Goal: Task Accomplishment & Management: Use online tool/utility

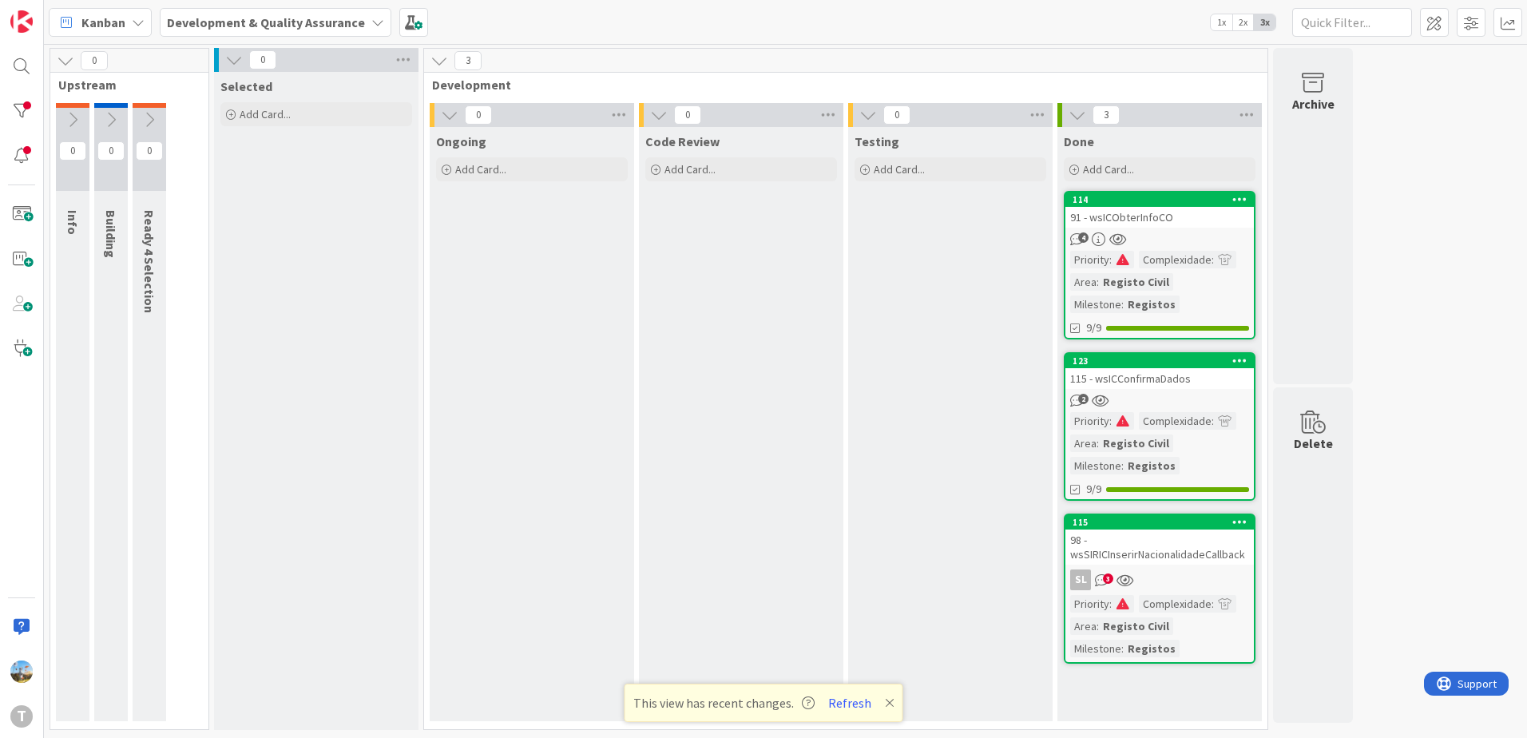
click at [1151, 232] on div "4" at bounding box center [1159, 239] width 188 height 14
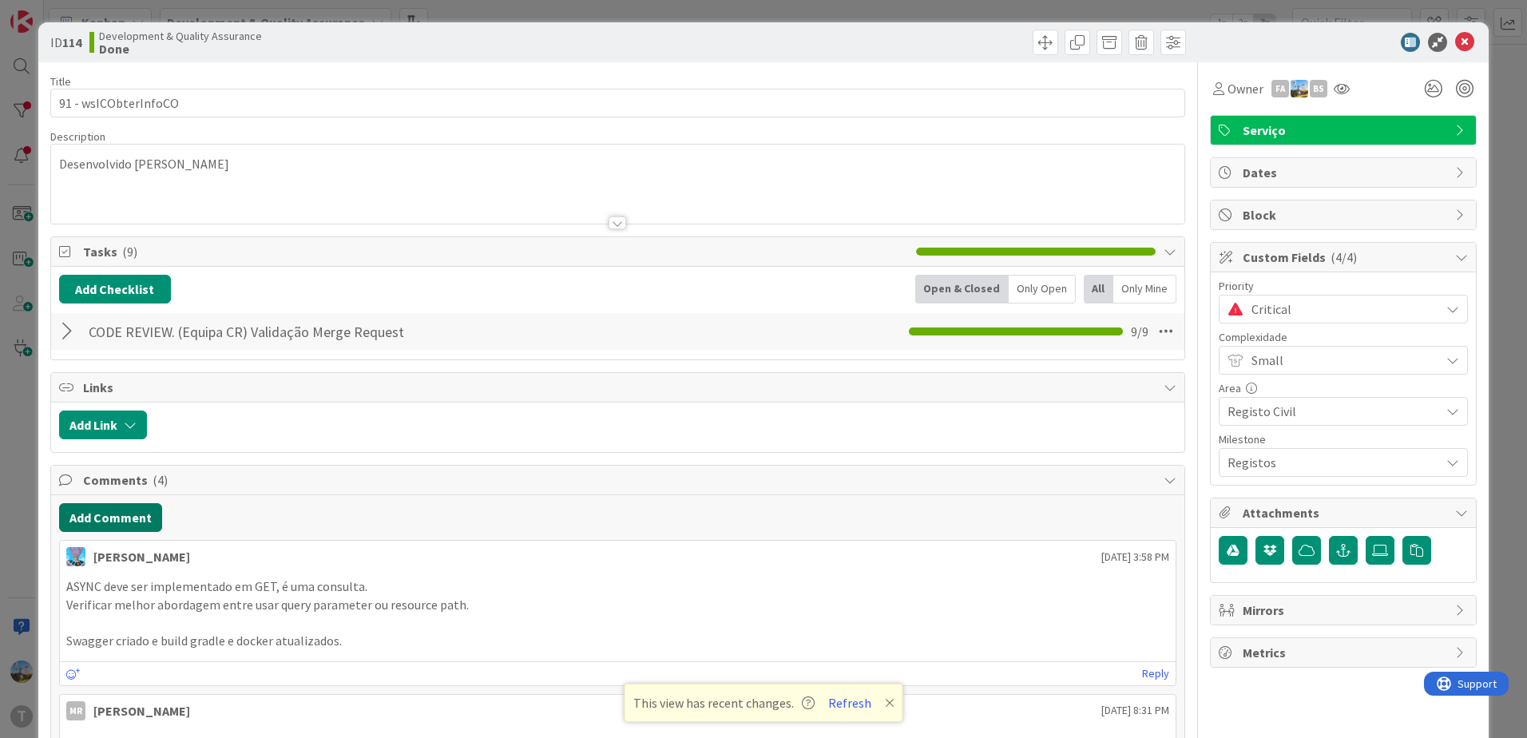
click at [125, 505] on button "Add Comment" at bounding box center [110, 517] width 103 height 29
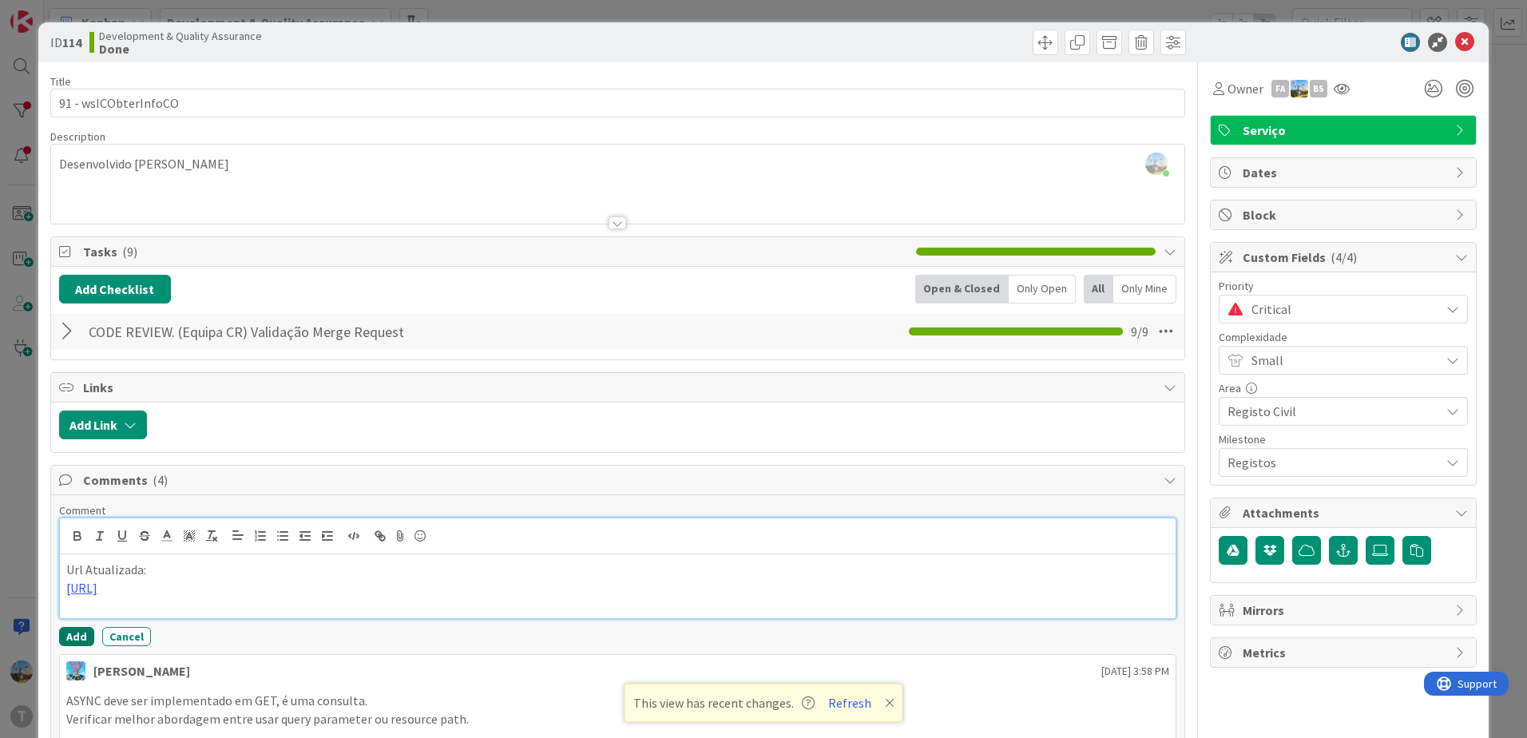
click at [84, 643] on button "Add" at bounding box center [76, 636] width 35 height 19
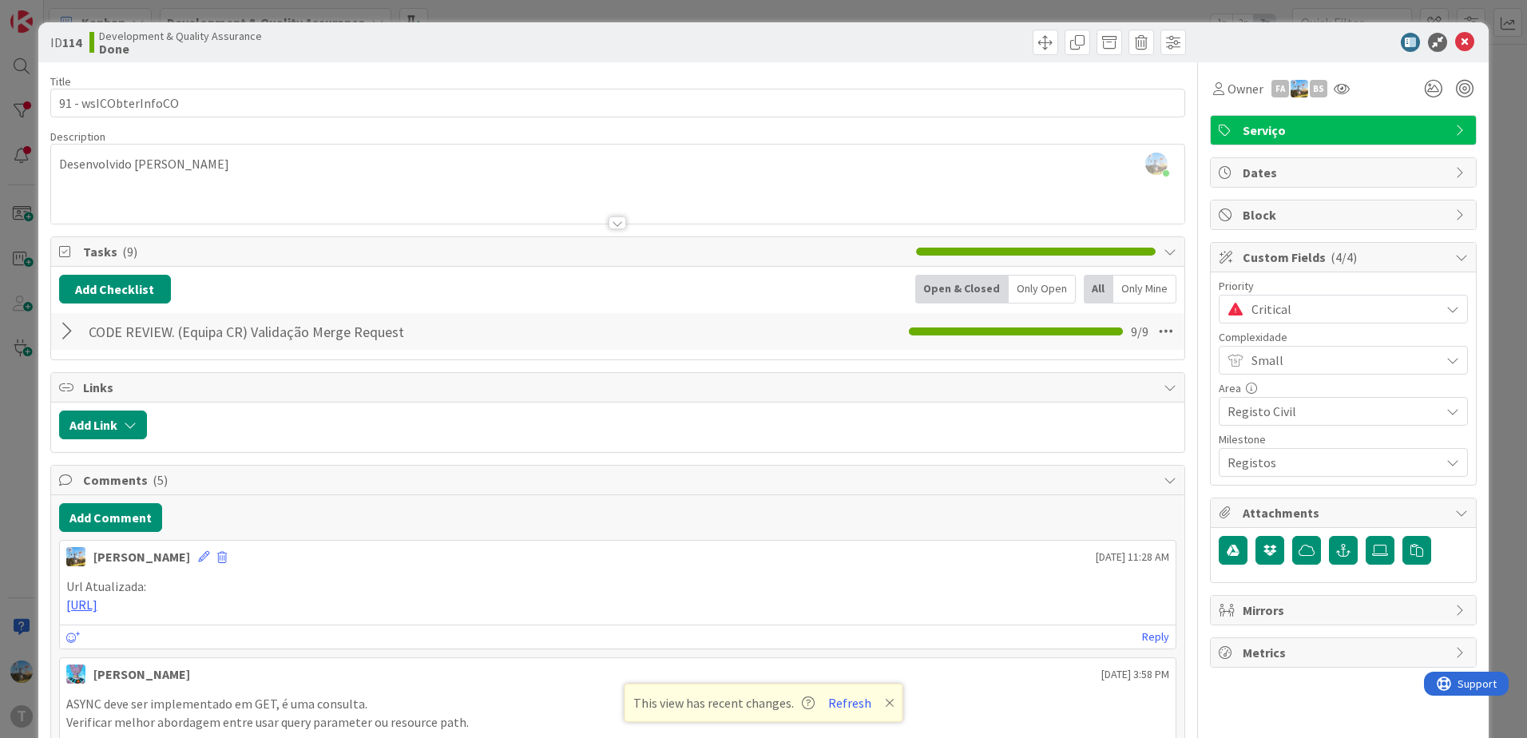
click at [1313, 310] on span "Critical" at bounding box center [1341, 309] width 180 height 22
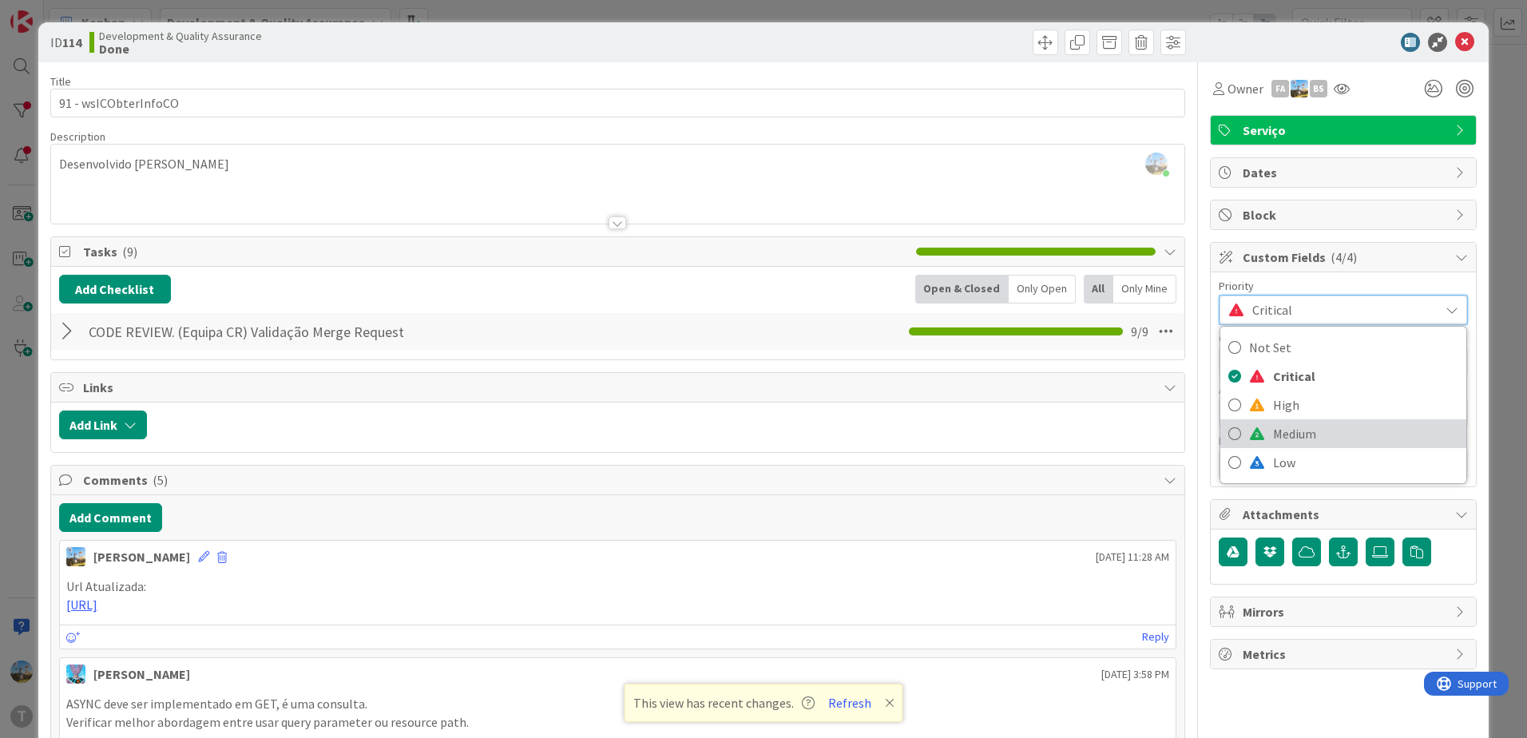
click at [1311, 421] on link "Medium" at bounding box center [1343, 433] width 246 height 29
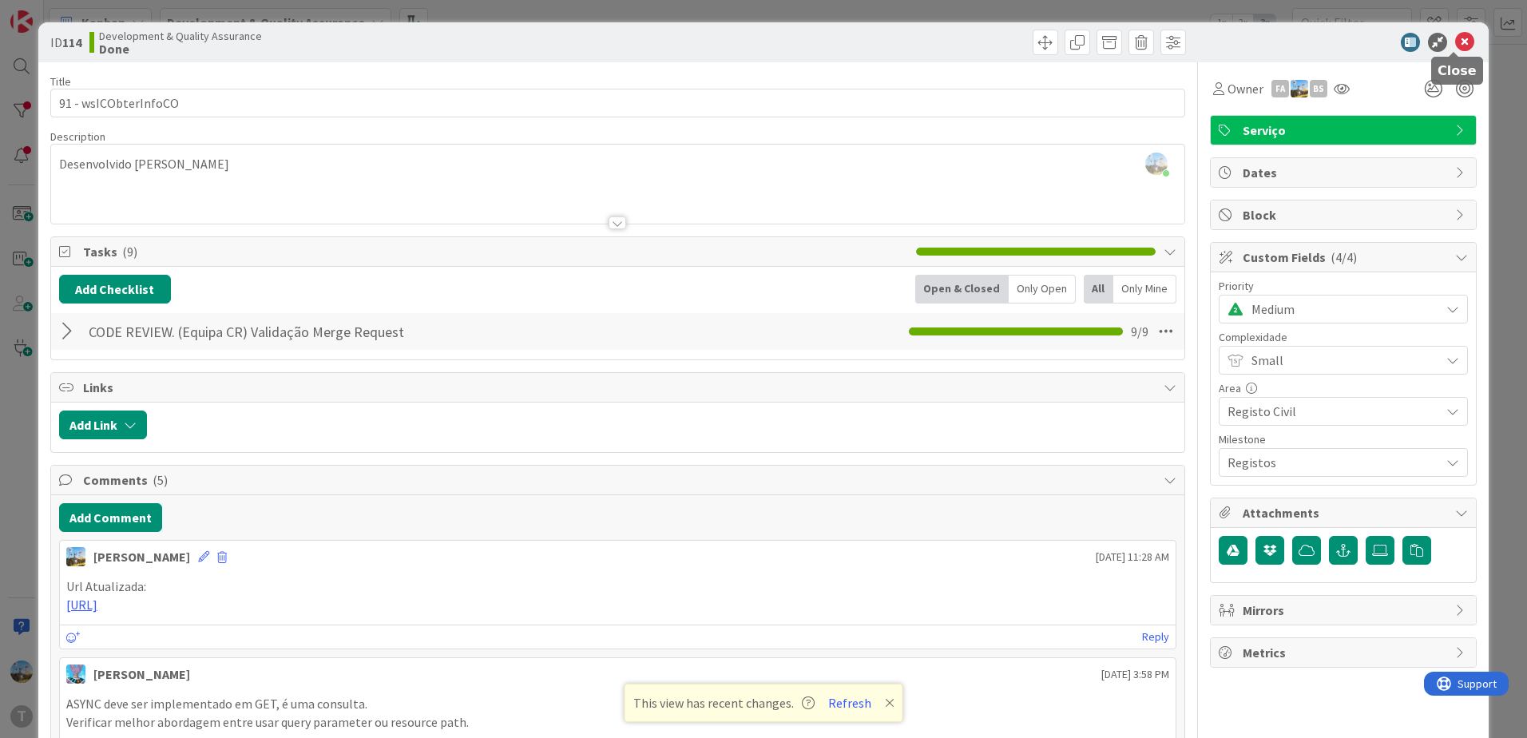
click at [1458, 38] on icon at bounding box center [1464, 42] width 19 height 19
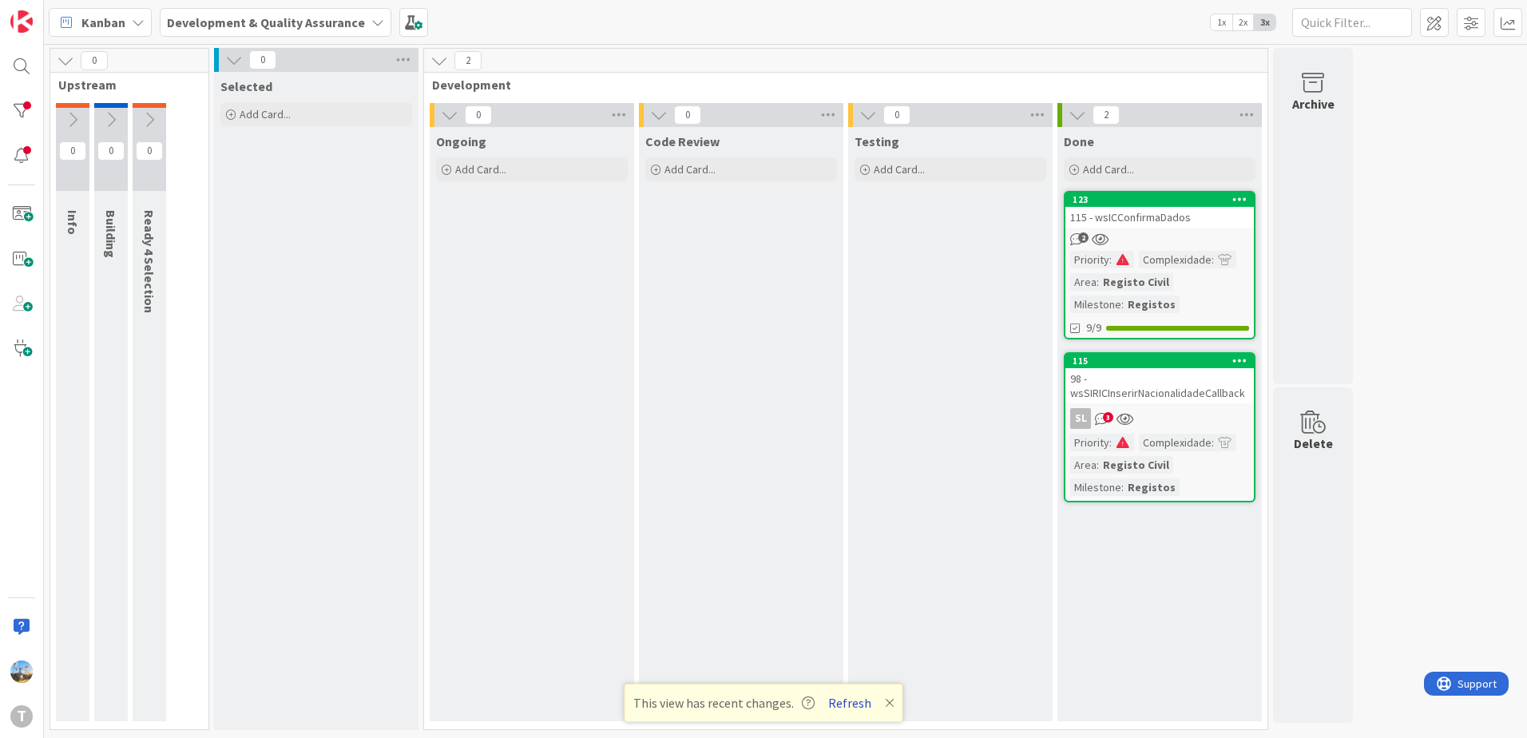
click at [848, 703] on button "Refresh" at bounding box center [849, 702] width 54 height 21
click at [1139, 252] on div "Complexidade" at bounding box center [1175, 260] width 73 height 18
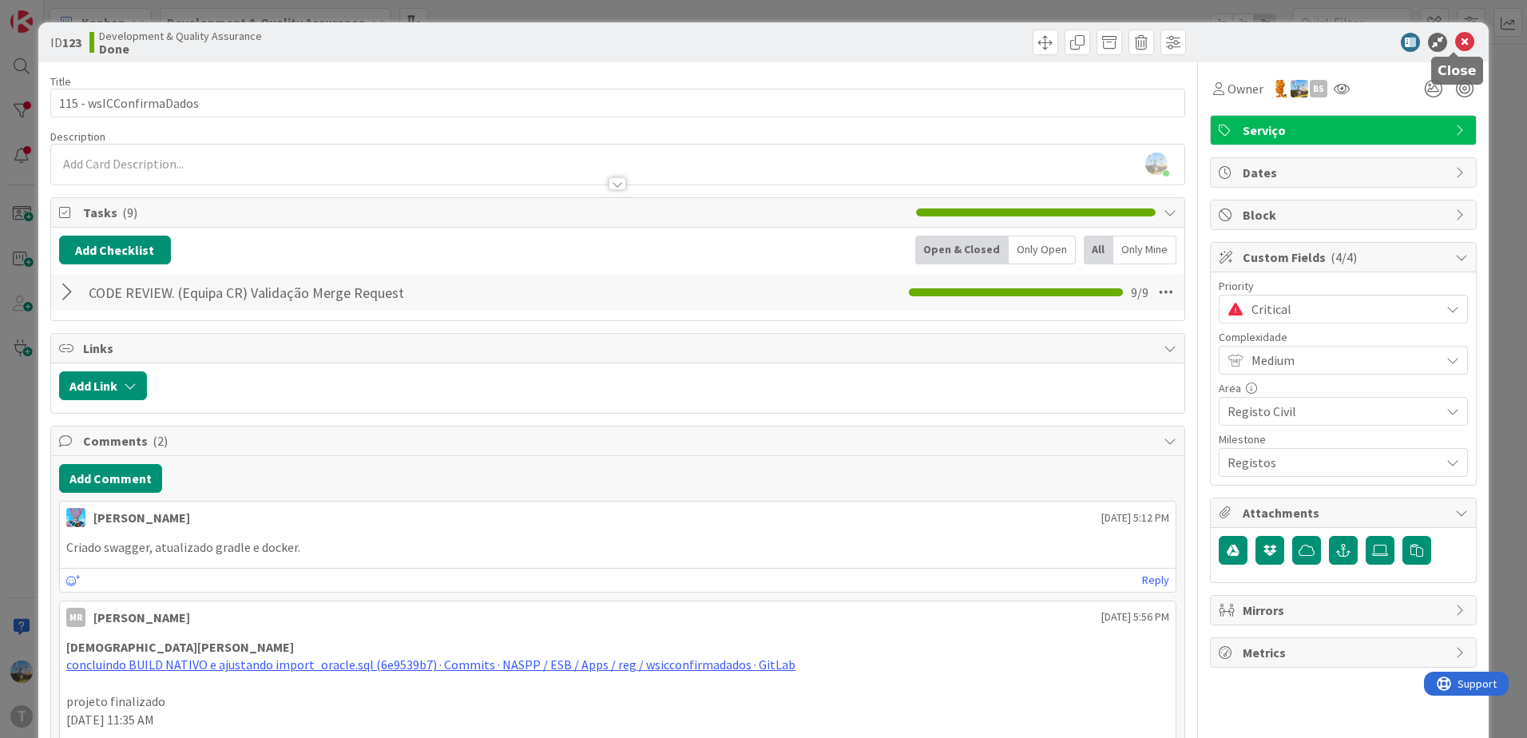
click at [1455, 44] on icon at bounding box center [1464, 42] width 19 height 19
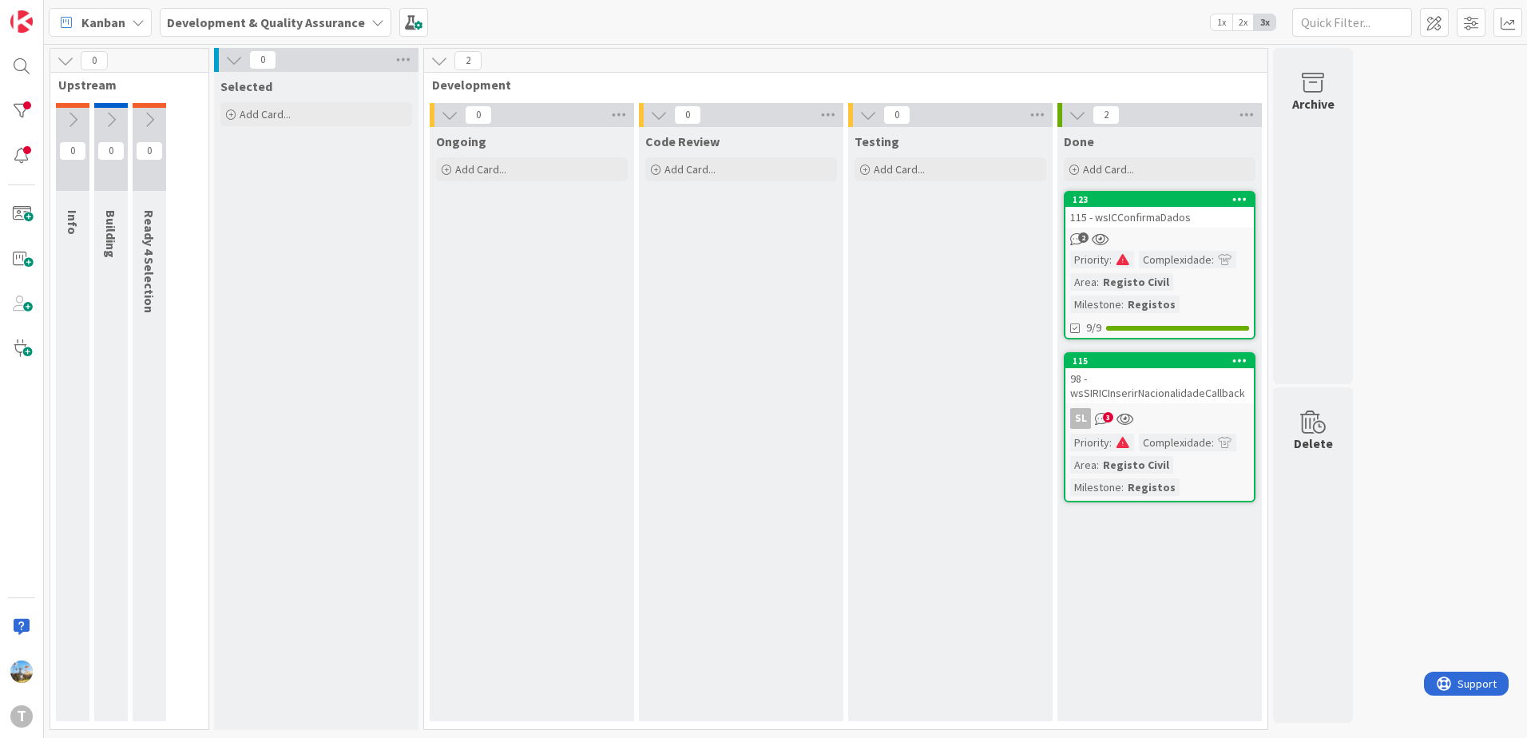
click at [1152, 442] on div "Complexidade" at bounding box center [1175, 443] width 73 height 18
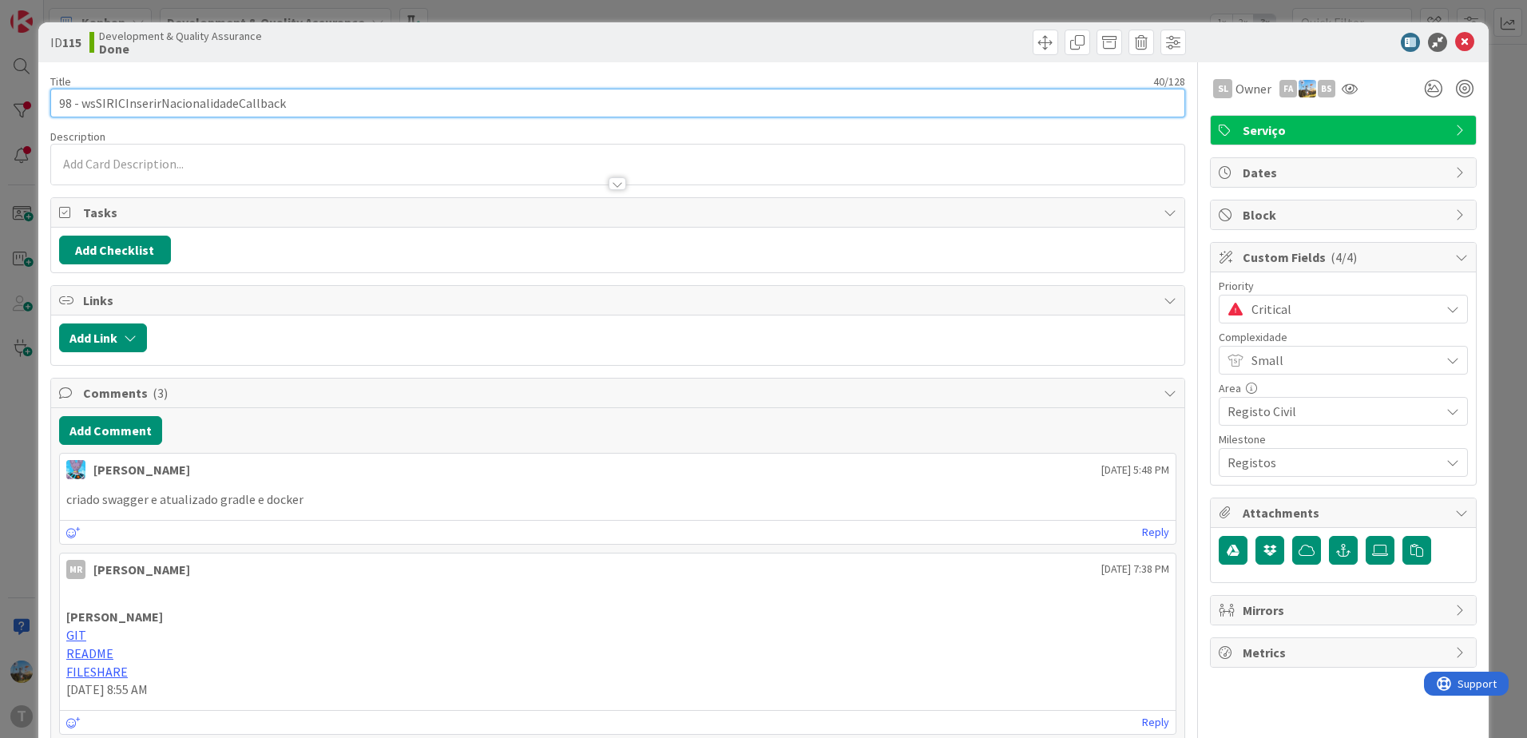
drag, startPoint x: 291, startPoint y: 104, endPoint x: 79, endPoint y: 106, distance: 211.6
click at [79, 106] on input "98 - wsSIRICInserirNacionalidadeCallback" at bounding box center [617, 103] width 1135 height 29
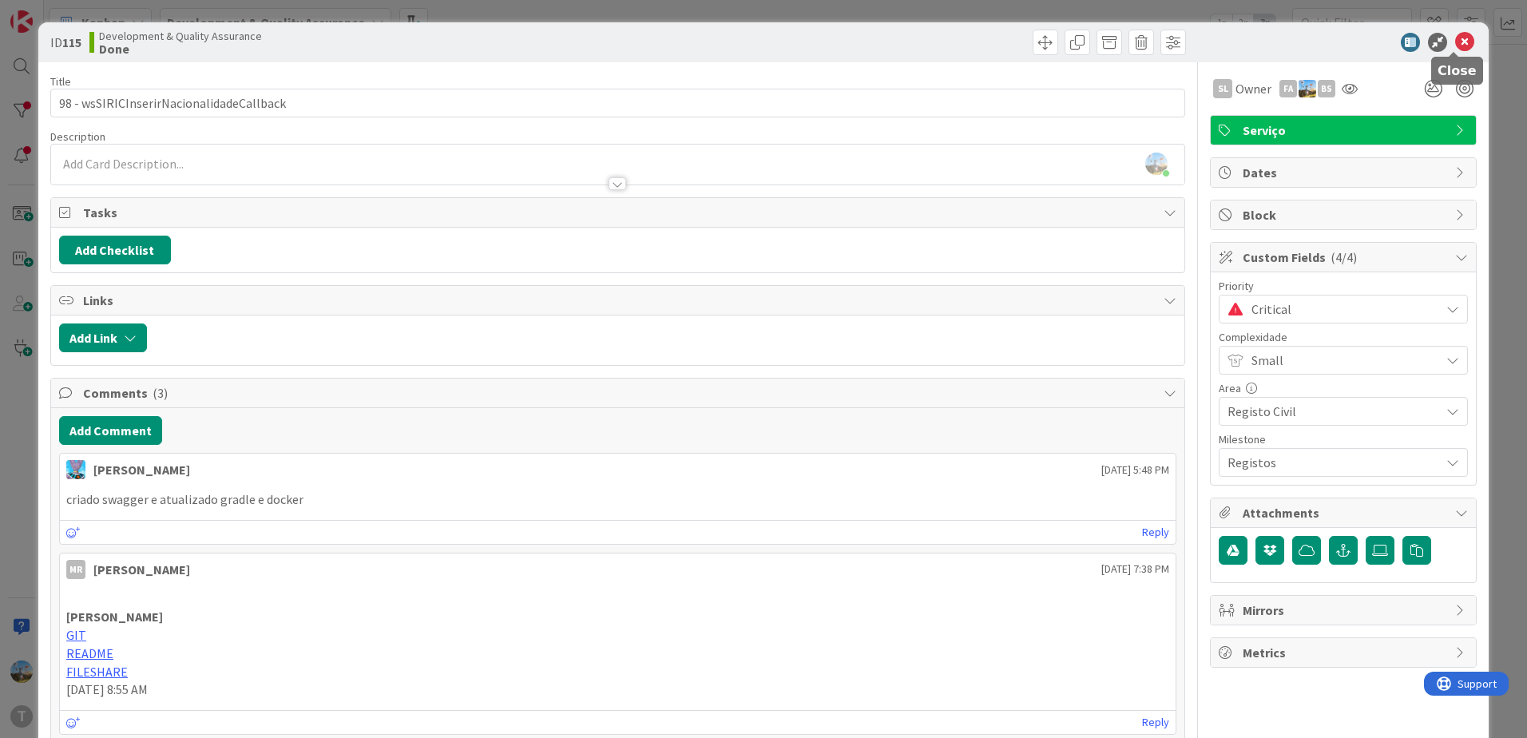
click at [1455, 44] on icon at bounding box center [1464, 42] width 19 height 19
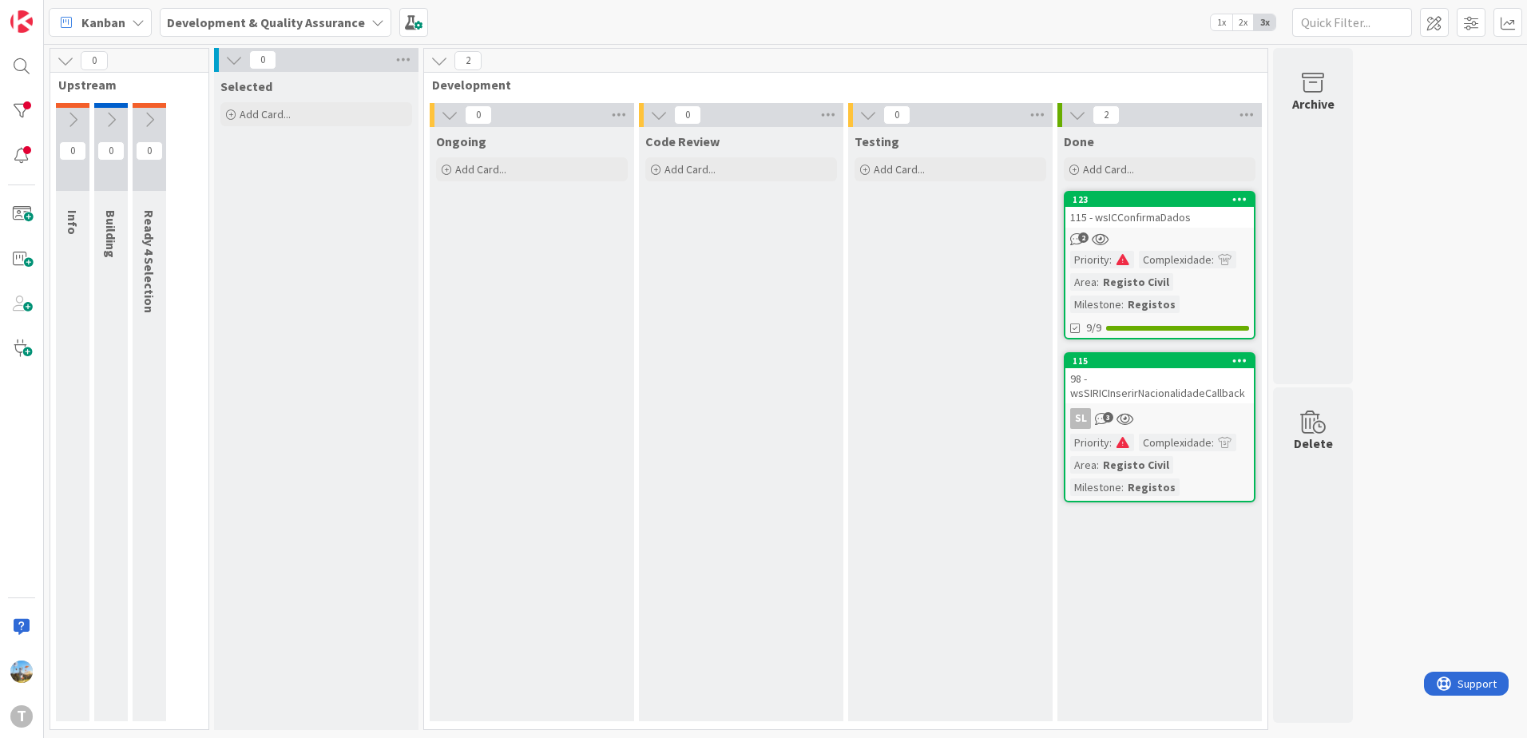
click at [1191, 220] on div "115 - wsICConfirmaDados" at bounding box center [1159, 217] width 188 height 21
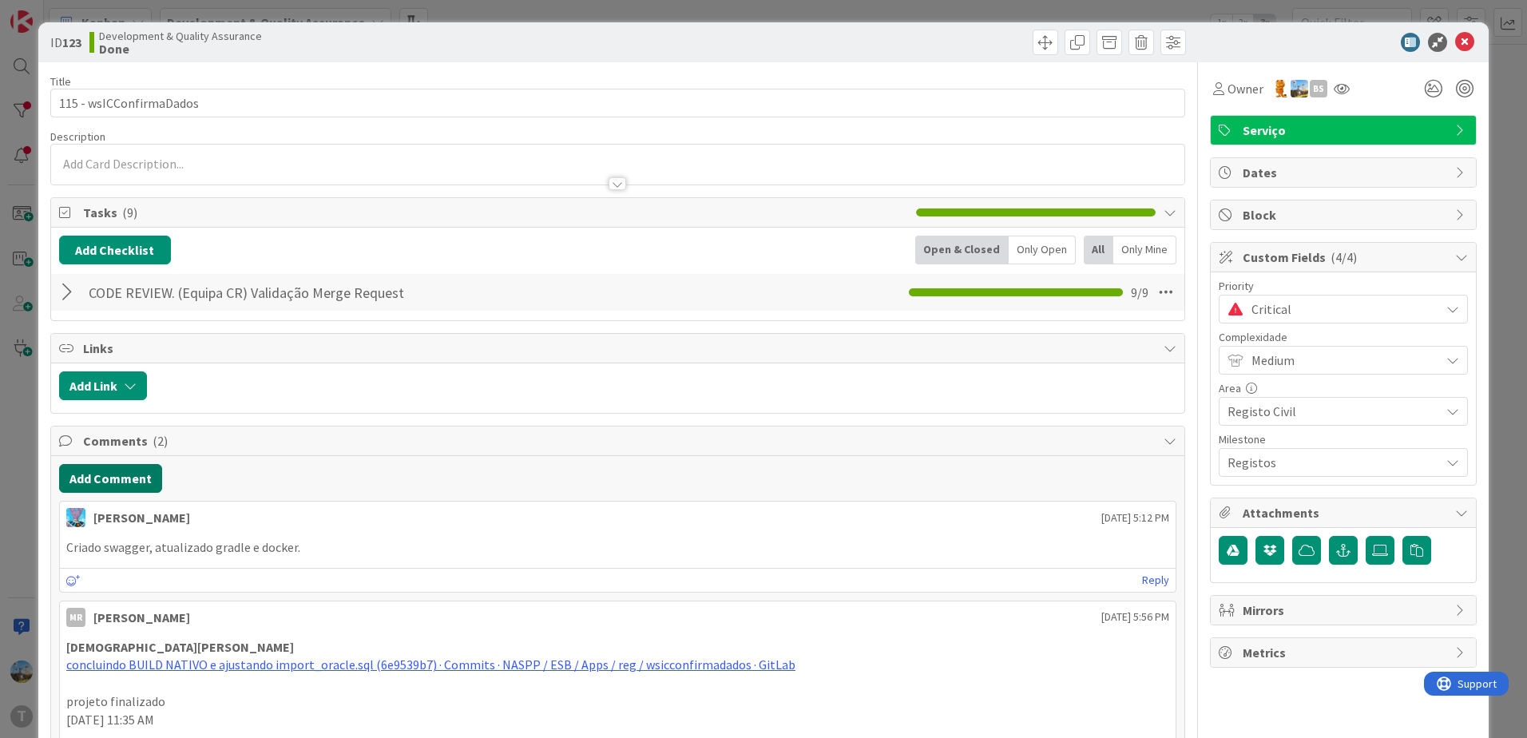
click at [121, 477] on button "Add Comment" at bounding box center [110, 478] width 103 height 29
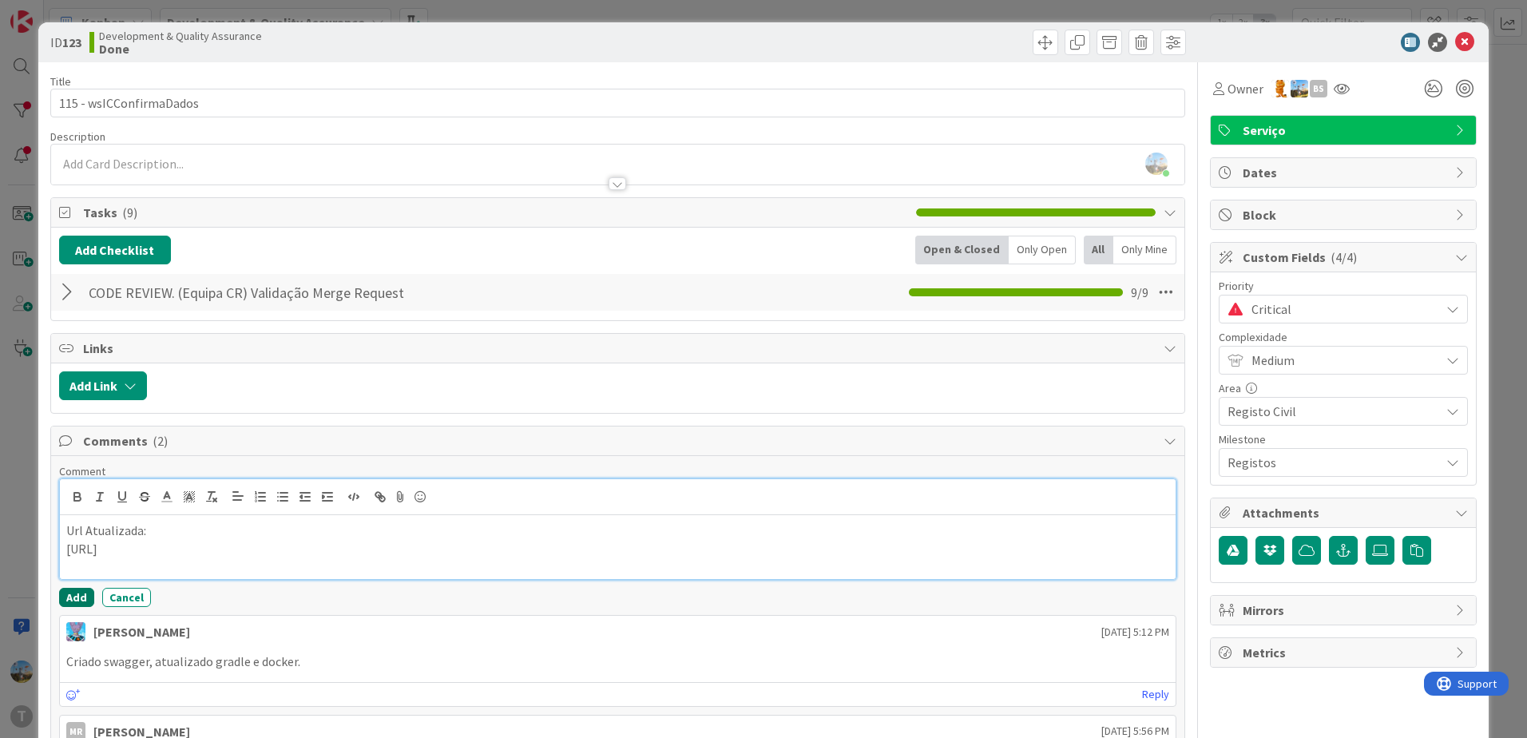
click at [65, 604] on button "Add" at bounding box center [76, 597] width 35 height 19
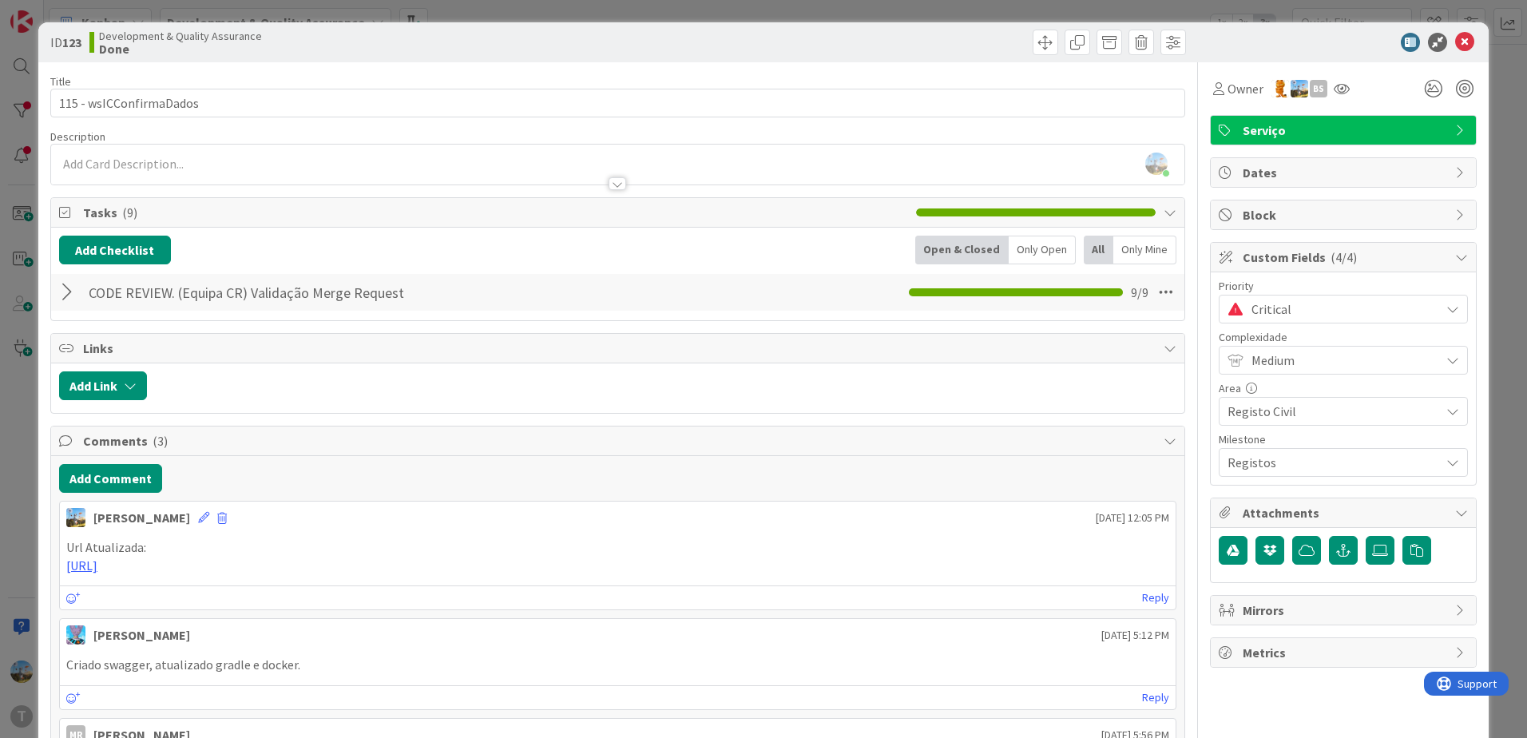
click at [1293, 316] on span "Critical" at bounding box center [1341, 309] width 180 height 22
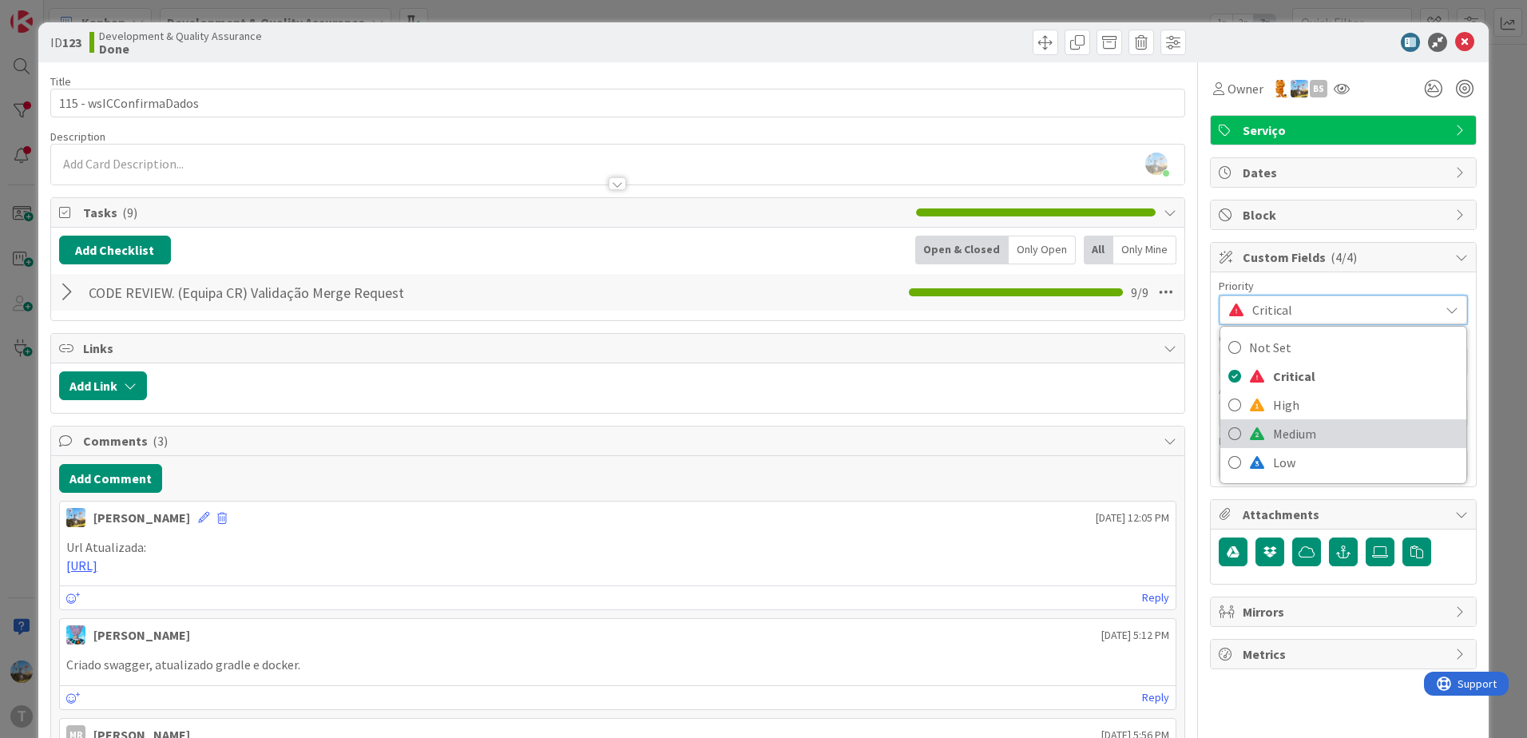
drag, startPoint x: 1298, startPoint y: 430, endPoint x: 1288, endPoint y: 435, distance: 11.4
click at [1298, 430] on span "Medium" at bounding box center [1365, 434] width 185 height 24
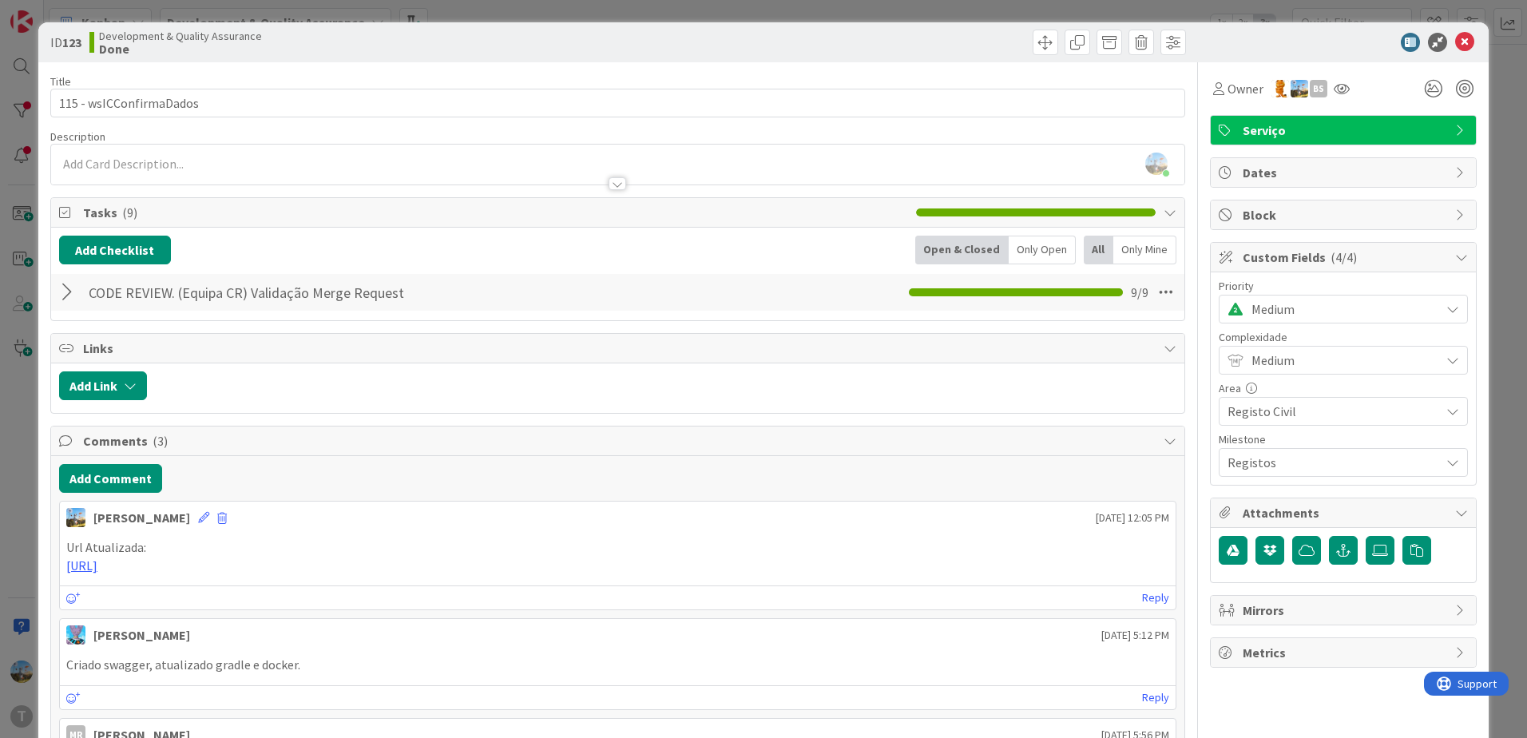
click at [1464, 38] on div at bounding box center [1335, 42] width 283 height 19
click at [1460, 42] on icon at bounding box center [1464, 42] width 19 height 19
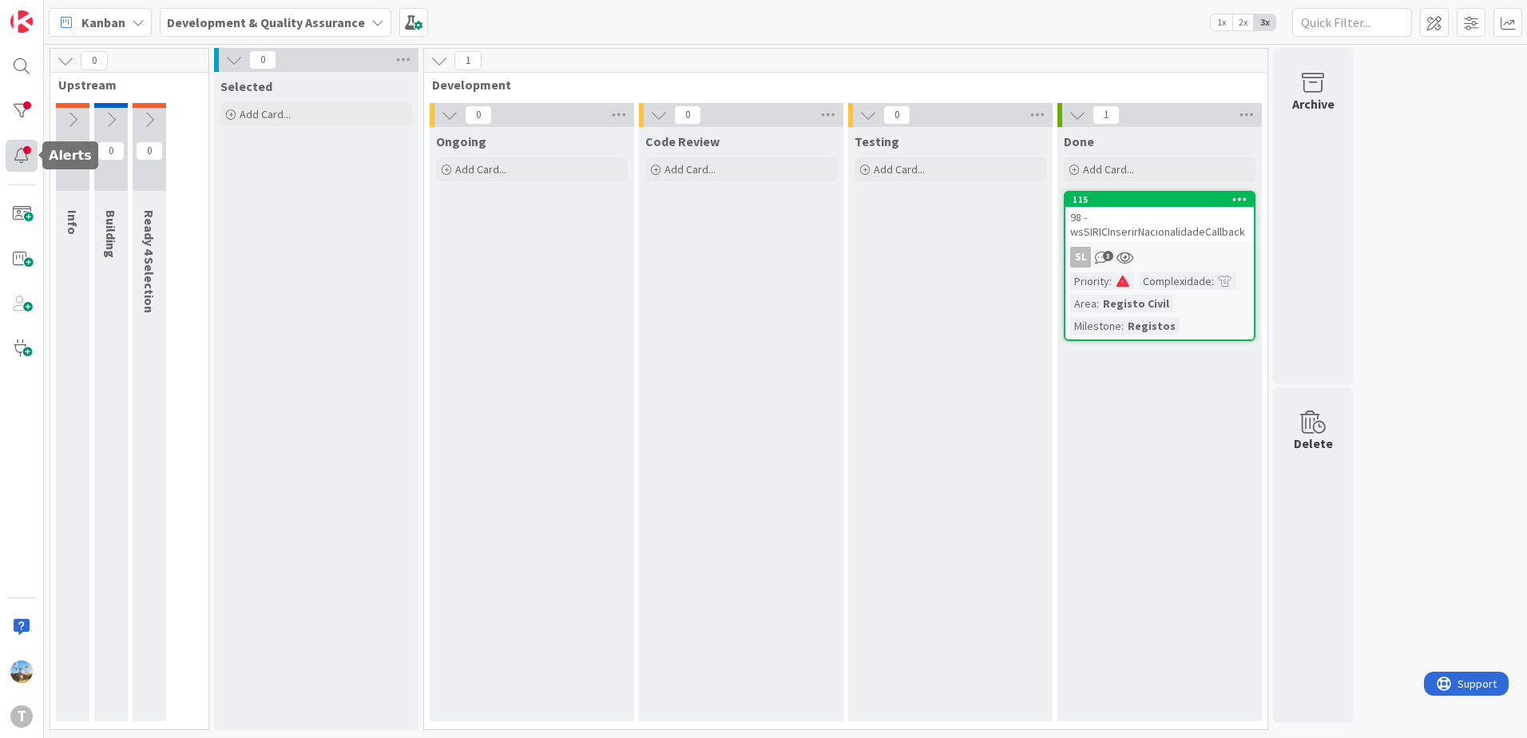
click at [12, 153] on div at bounding box center [22, 156] width 32 height 32
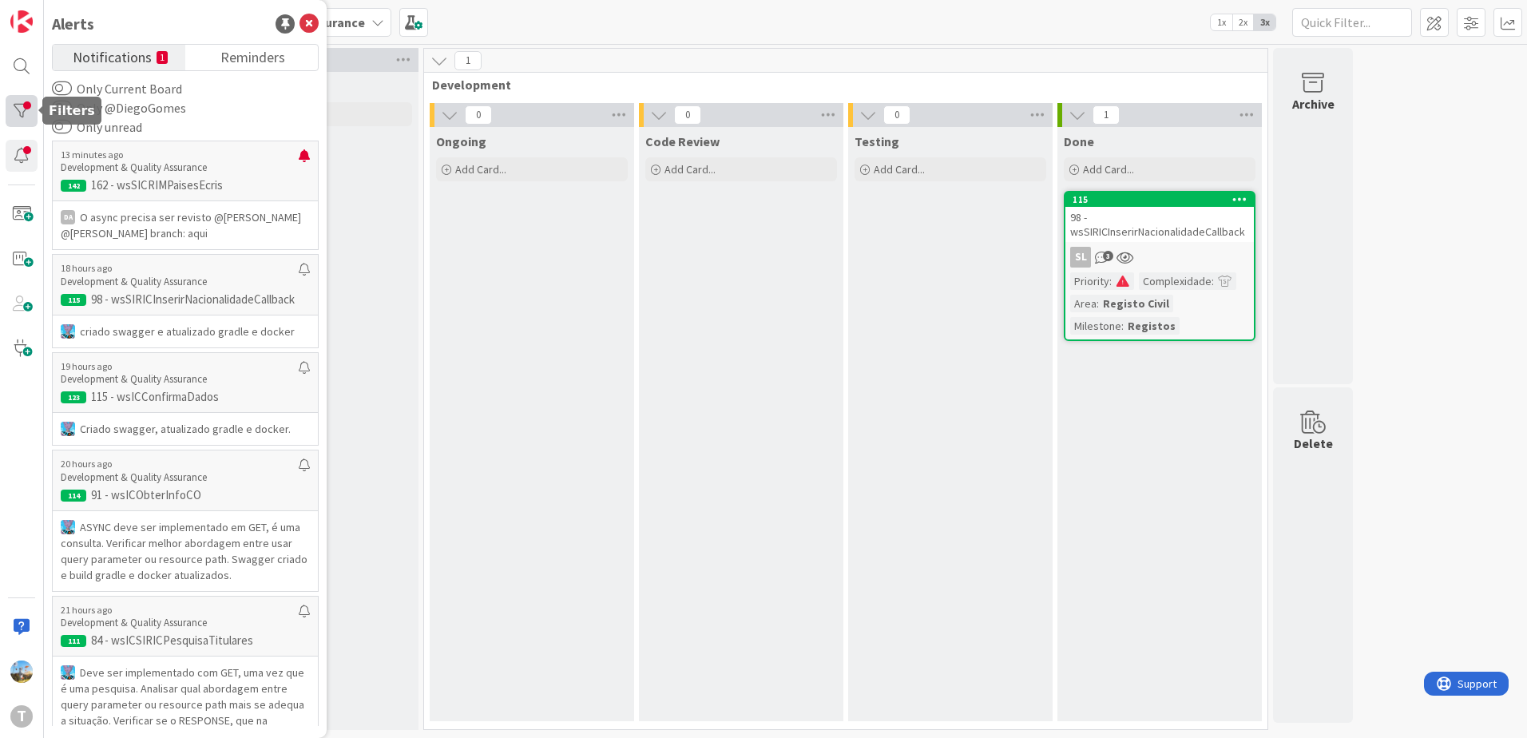
click at [8, 111] on div at bounding box center [22, 111] width 32 height 32
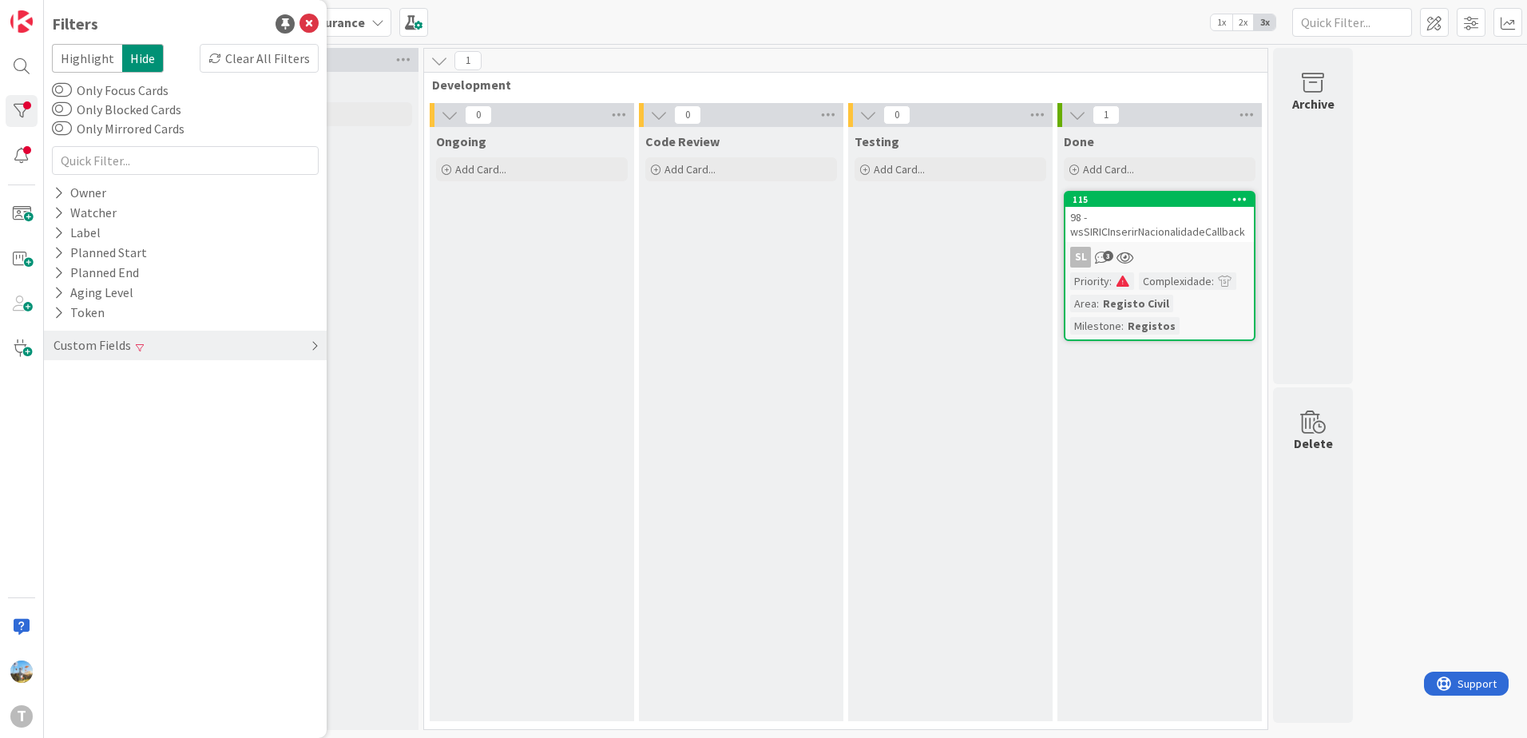
click at [117, 348] on div "Custom Fields" at bounding box center [92, 345] width 81 height 20
click at [161, 385] on div "Priority Clear" at bounding box center [185, 378] width 283 height 20
click at [122, 441] on span "Medium" at bounding box center [106, 444] width 62 height 21
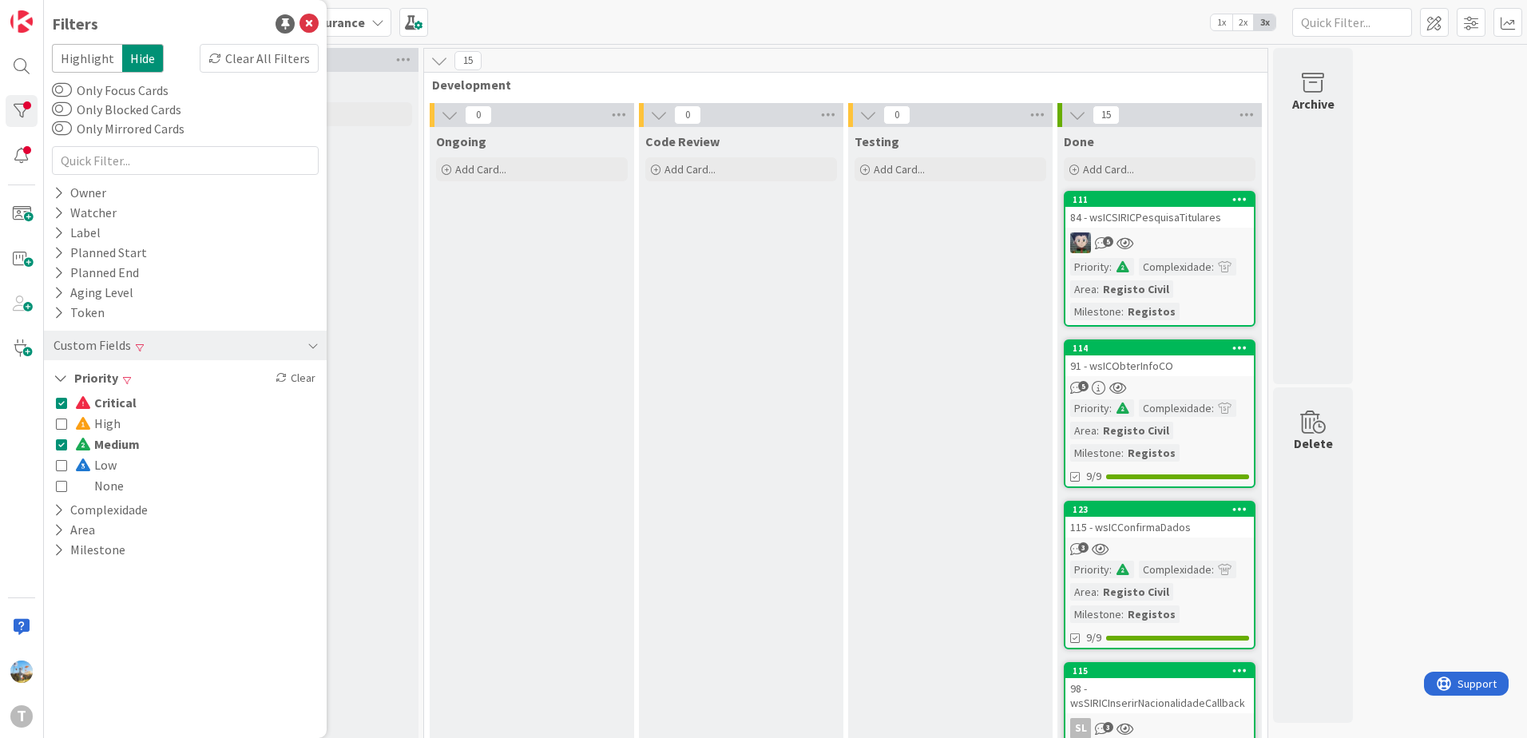
click at [115, 403] on span "Critical" at bounding box center [105, 402] width 61 height 21
click at [115, 403] on span "Critical" at bounding box center [104, 402] width 59 height 21
click at [116, 451] on span "Medium" at bounding box center [107, 444] width 65 height 21
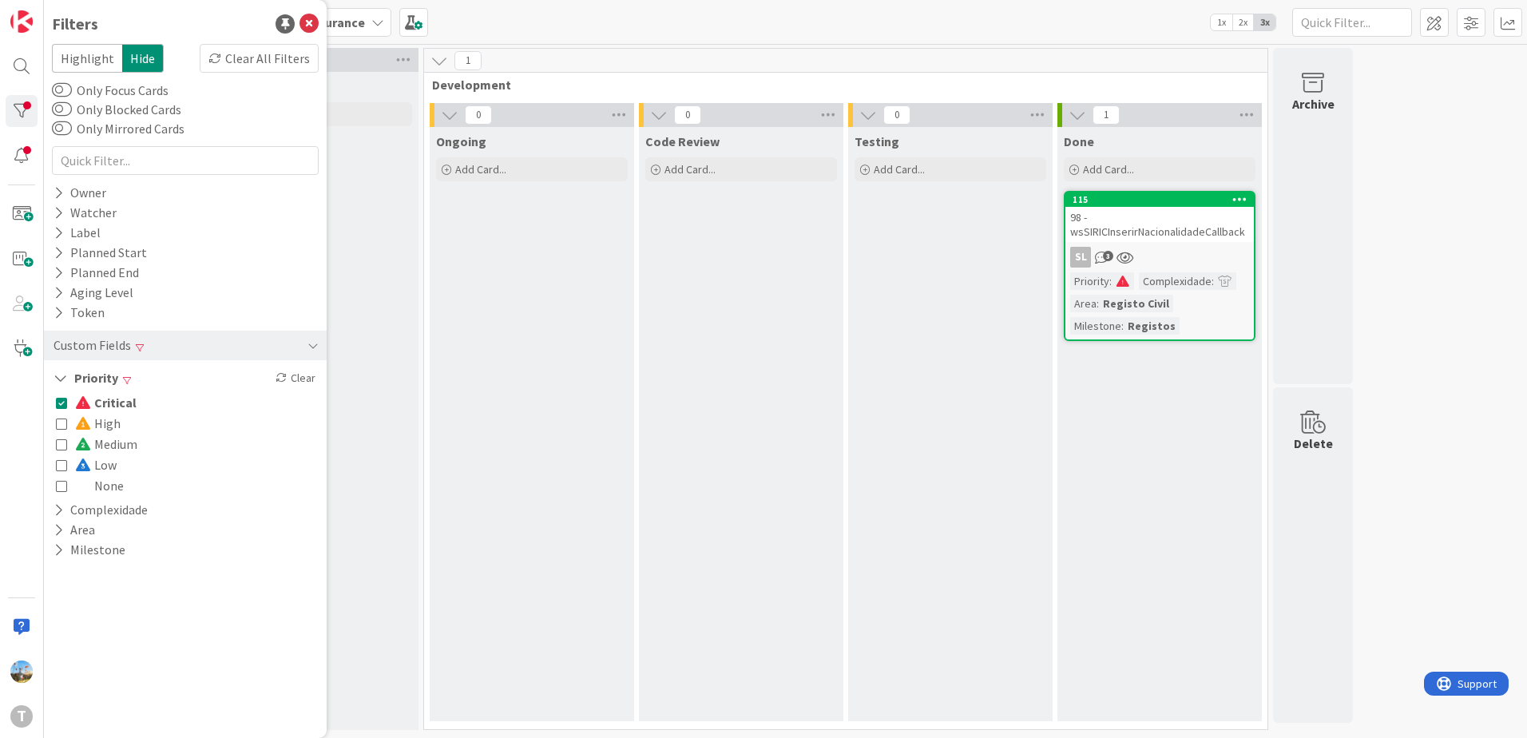
click at [875, 435] on div "Testing Add Card..." at bounding box center [950, 424] width 204 height 594
